Goal: Book appointment/travel/reservation

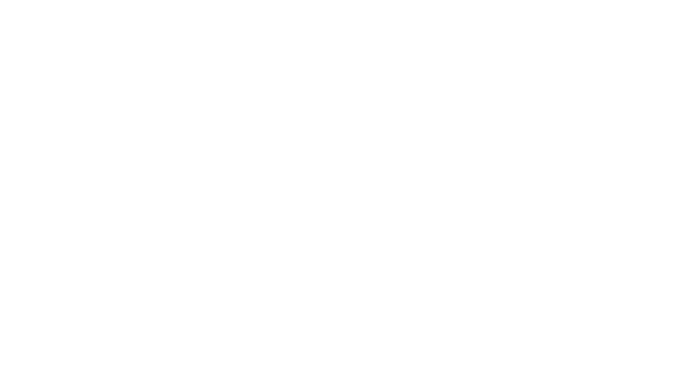
click at [335, 186] on label "Husk mig" at bounding box center [347, 181] width 44 height 9
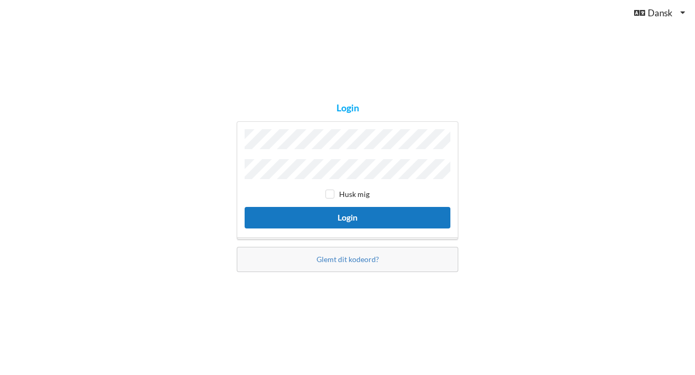
click at [303, 208] on button "Login" at bounding box center [347, 218] width 206 height 22
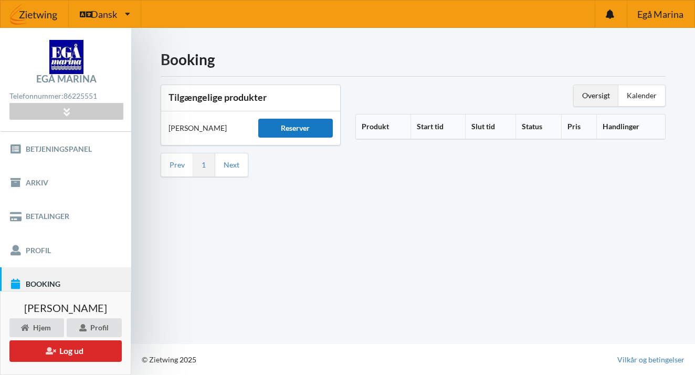
click at [303, 127] on div "Reserver" at bounding box center [295, 128] width 75 height 19
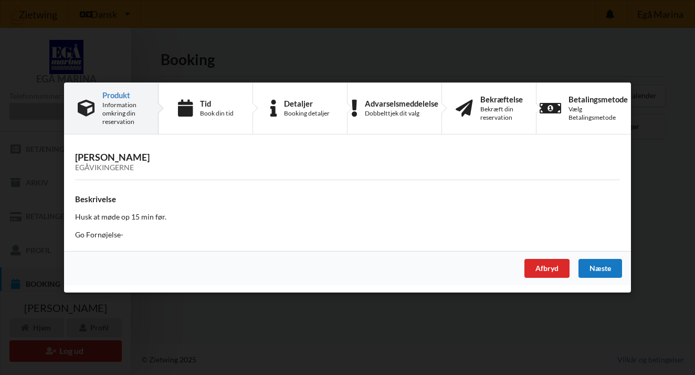
click at [608, 262] on div "Næste" at bounding box center [600, 268] width 44 height 19
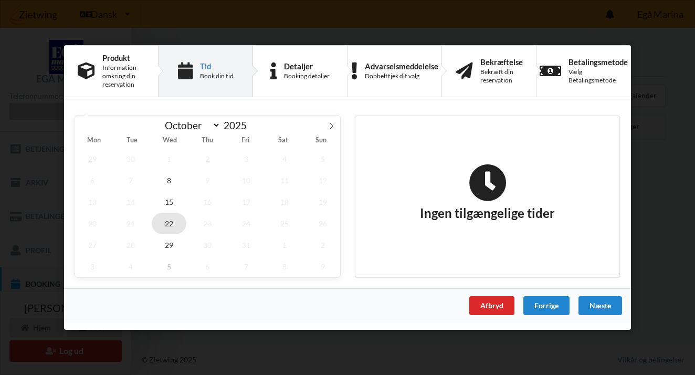
click at [164, 222] on span "22" at bounding box center [169, 223] width 35 height 22
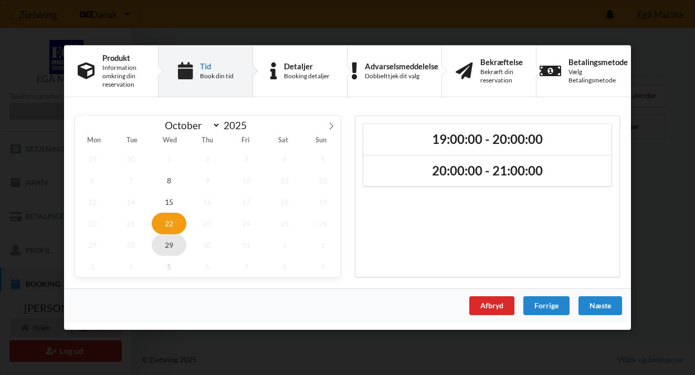
click at [169, 242] on span "29" at bounding box center [169, 245] width 35 height 22
click at [175, 198] on span "15" at bounding box center [169, 202] width 35 height 22
click at [332, 125] on icon at bounding box center [330, 125] width 7 height 7
select select "10"
click at [169, 177] on span "5" at bounding box center [169, 180] width 35 height 22
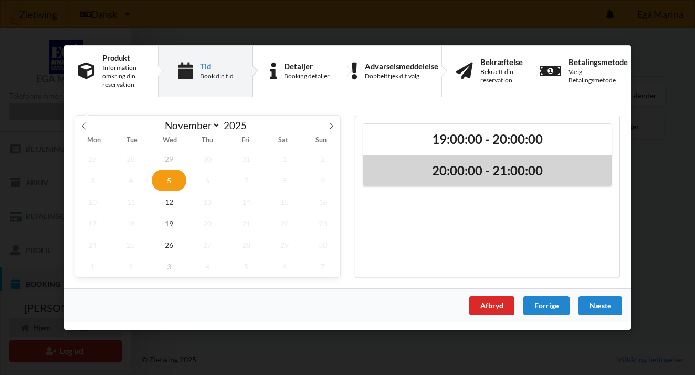
click at [503, 182] on div "20:00:00 - 21:00:00" at bounding box center [487, 170] width 248 height 31
